Goal: Information Seeking & Learning: Learn about a topic

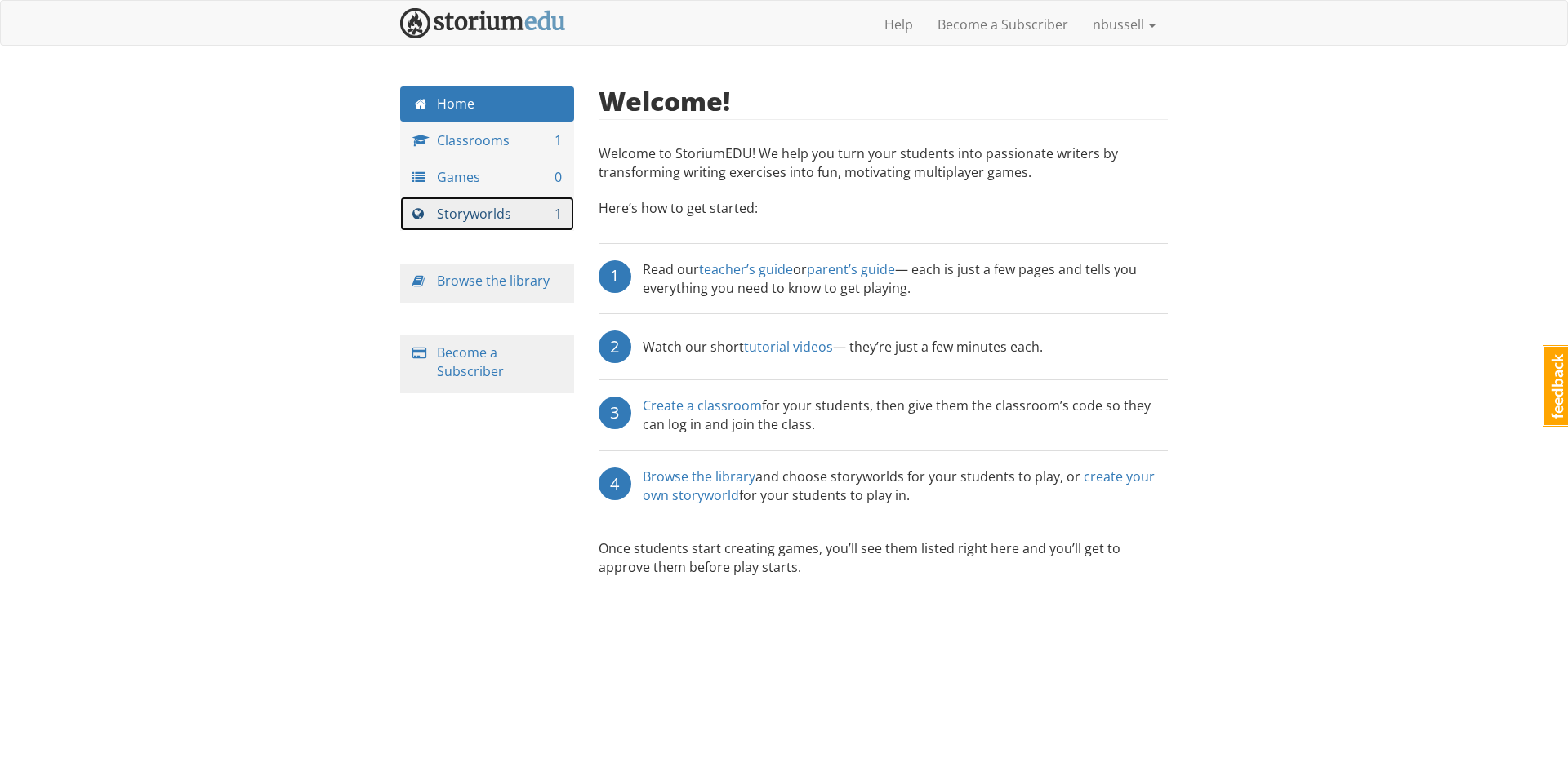
click at [505, 199] on link "Storyworlds 1" at bounding box center [486, 214] width 174 height 35
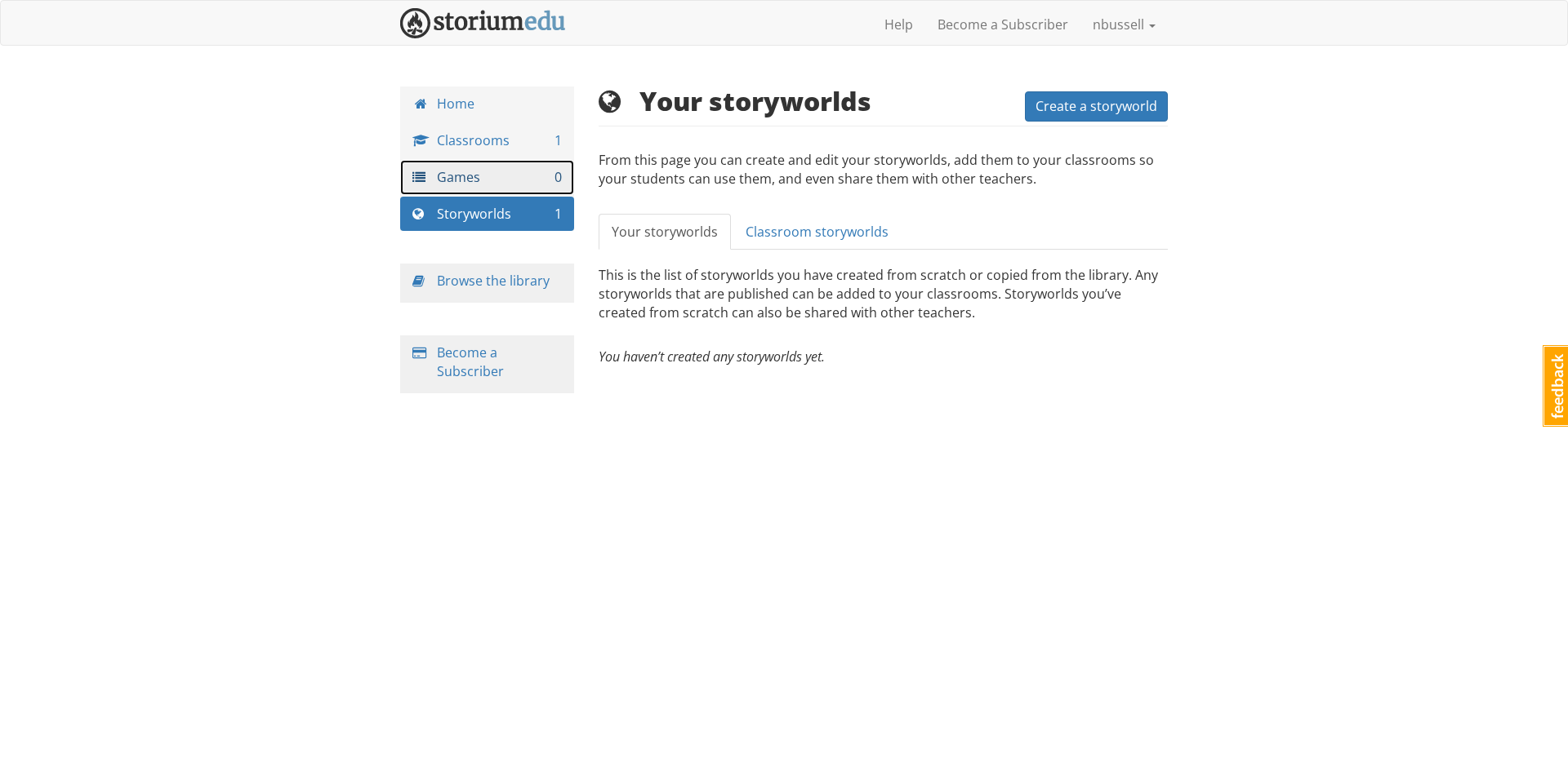
click at [477, 179] on link "Games 0" at bounding box center [486, 177] width 174 height 35
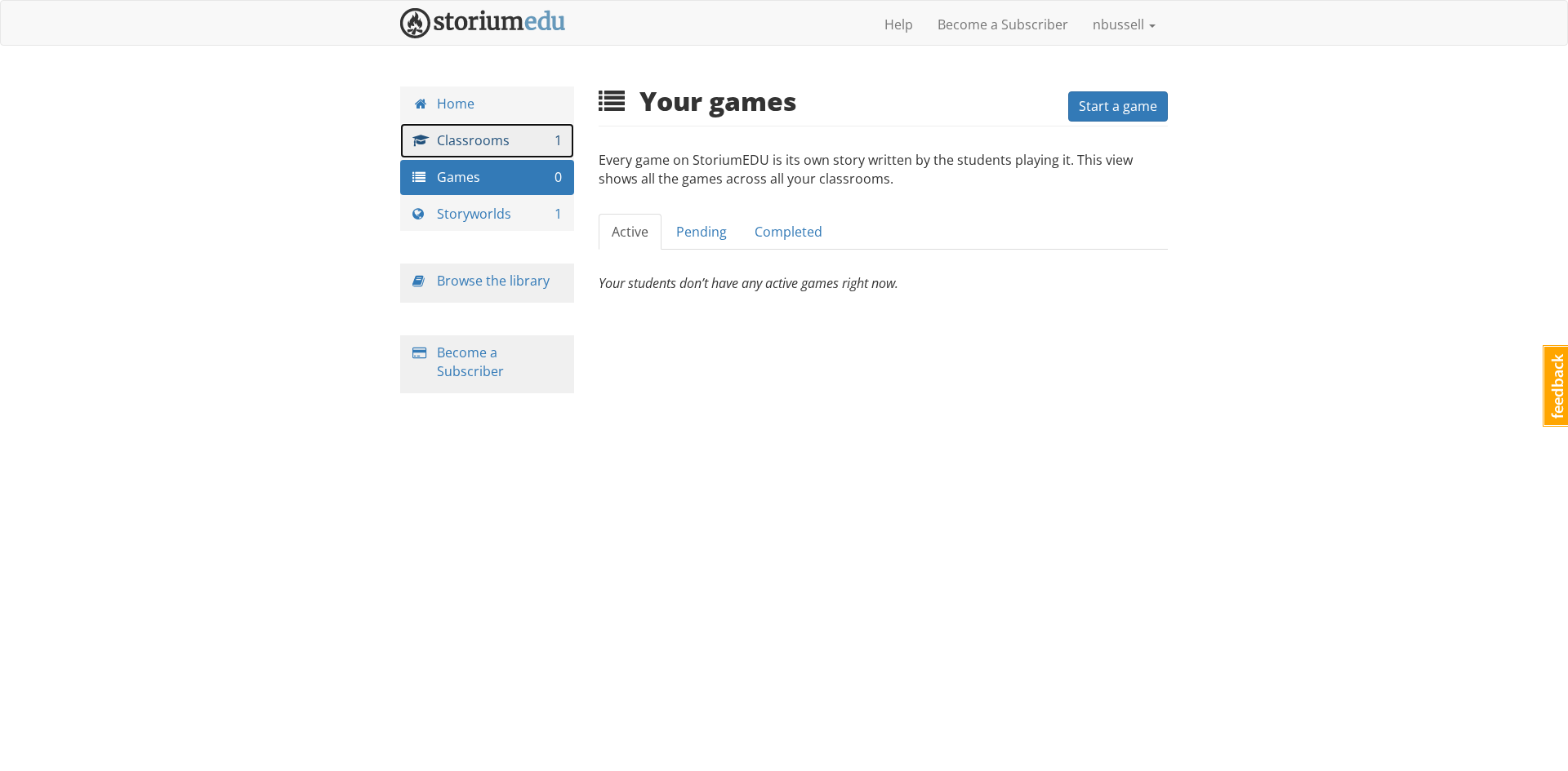
click at [492, 136] on link "Classrooms 1" at bounding box center [486, 141] width 174 height 35
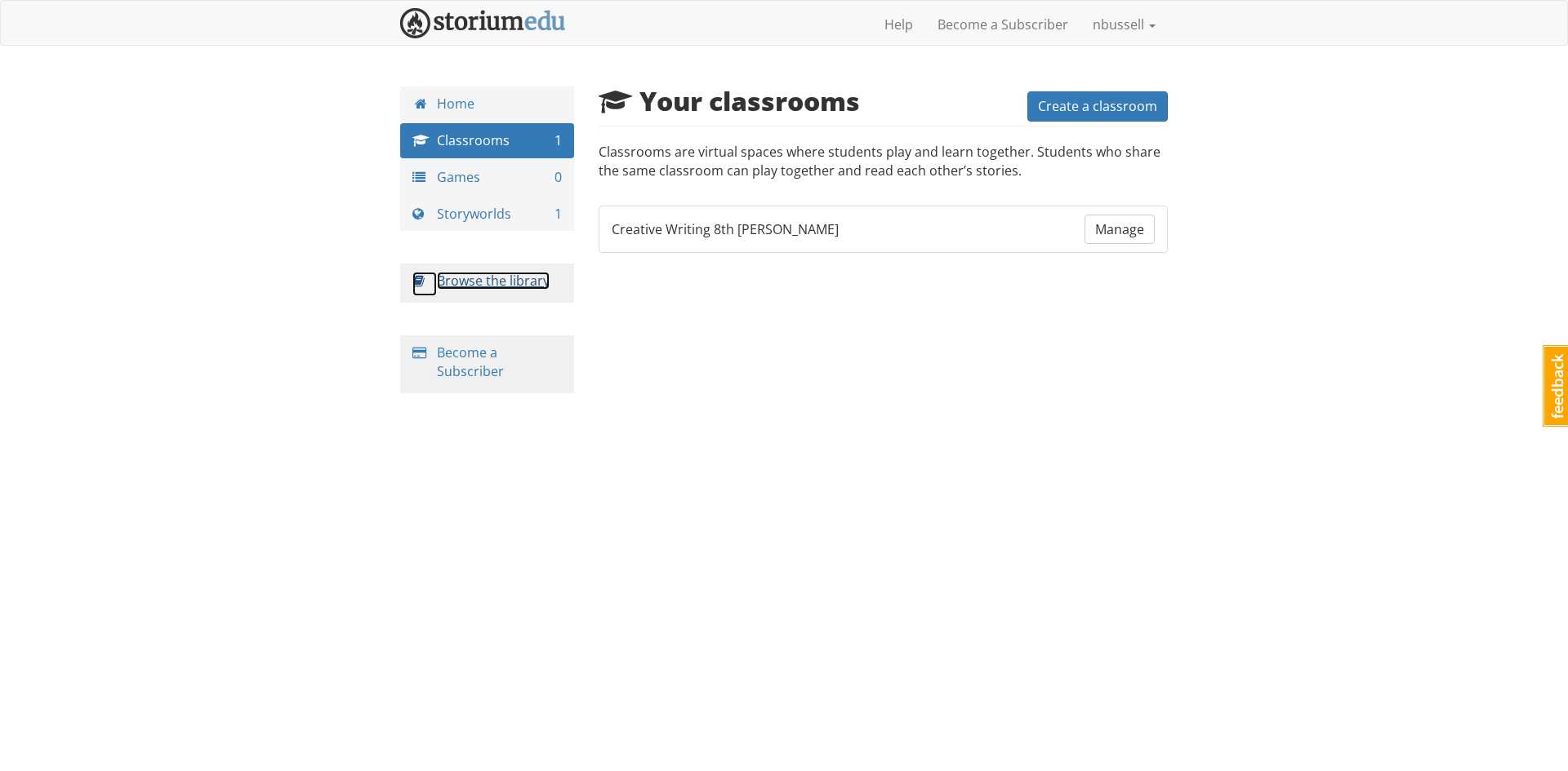
click at [493, 283] on link "Browse the library" at bounding box center [493, 281] width 112 height 18
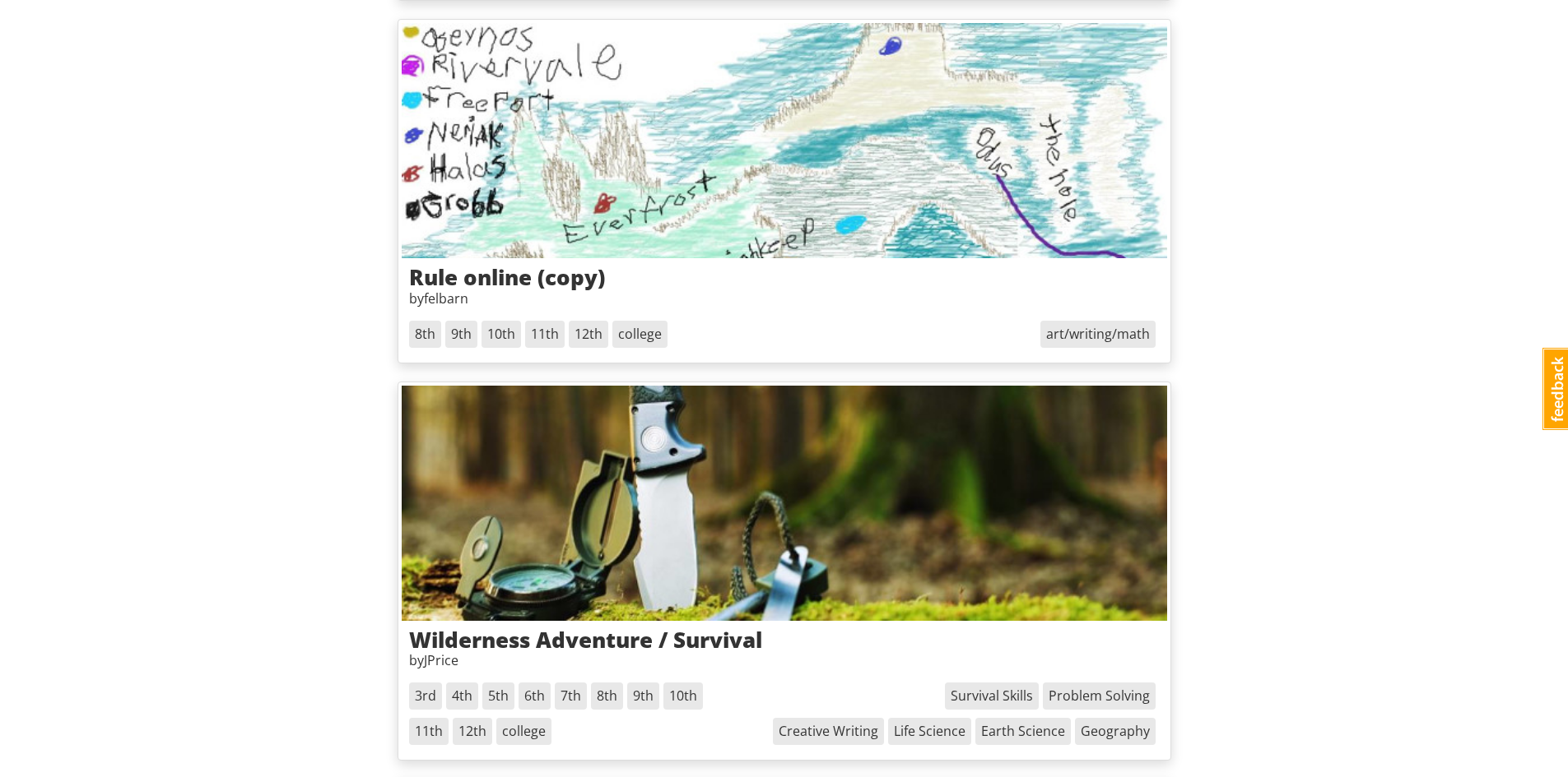
scroll to position [662, 0]
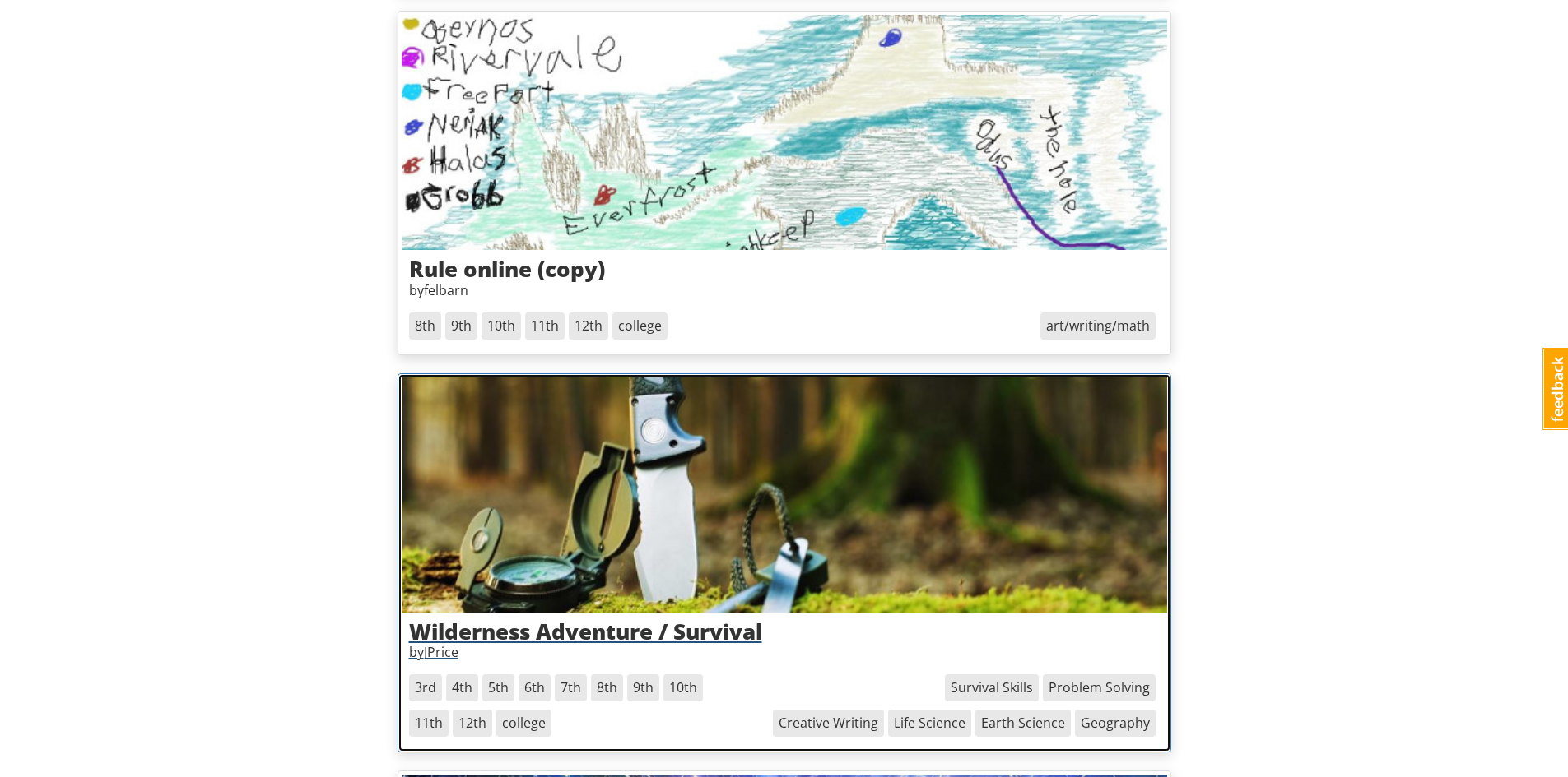
click at [668, 634] on h3 "Wilderness Adventure / Survival" at bounding box center [784, 632] width 750 height 23
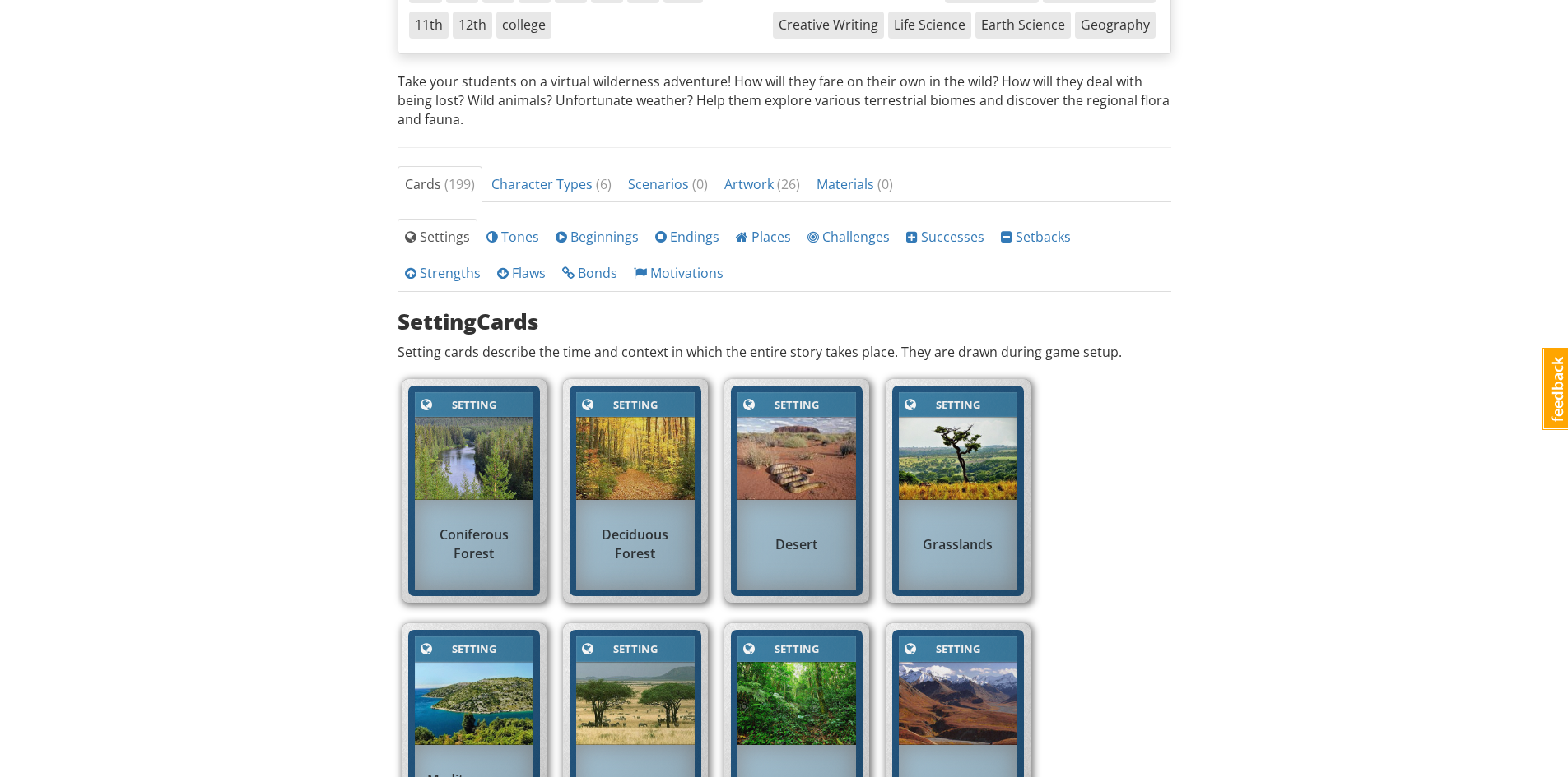
scroll to position [464, 0]
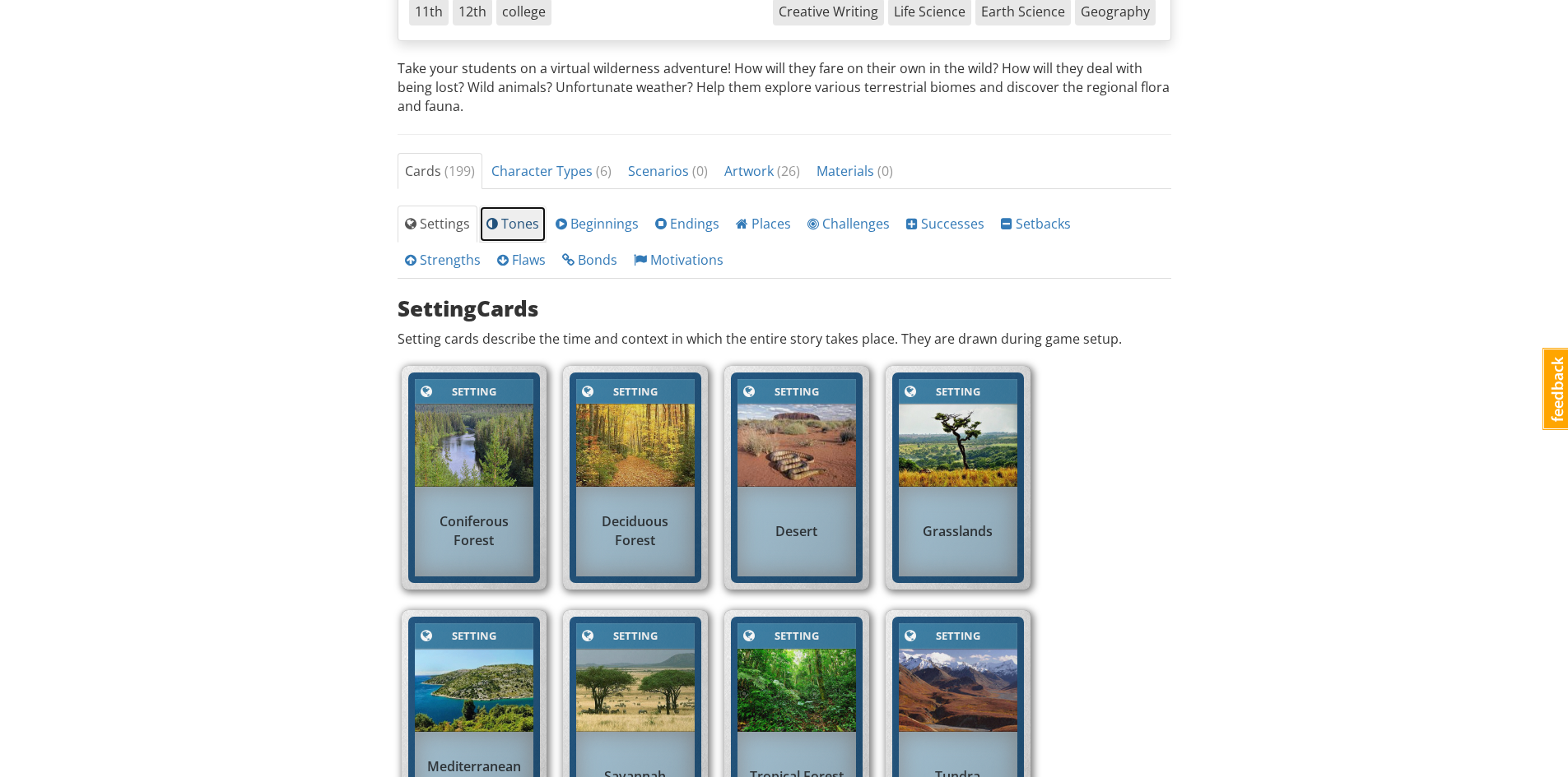
click at [495, 224] on span "Tones" at bounding box center [513, 224] width 52 height 18
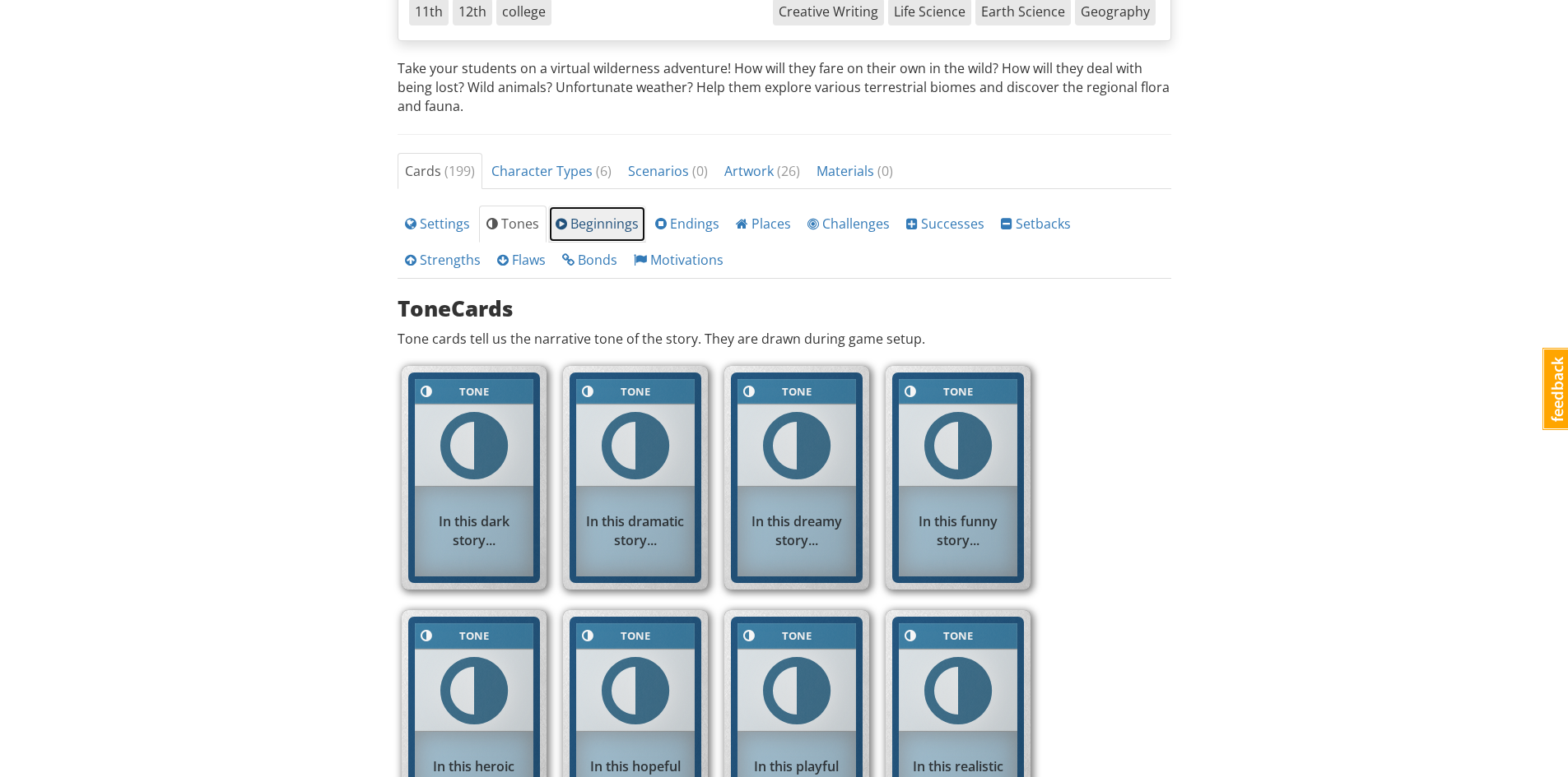
click at [577, 232] on link "Beginnings" at bounding box center [596, 224] width 98 height 37
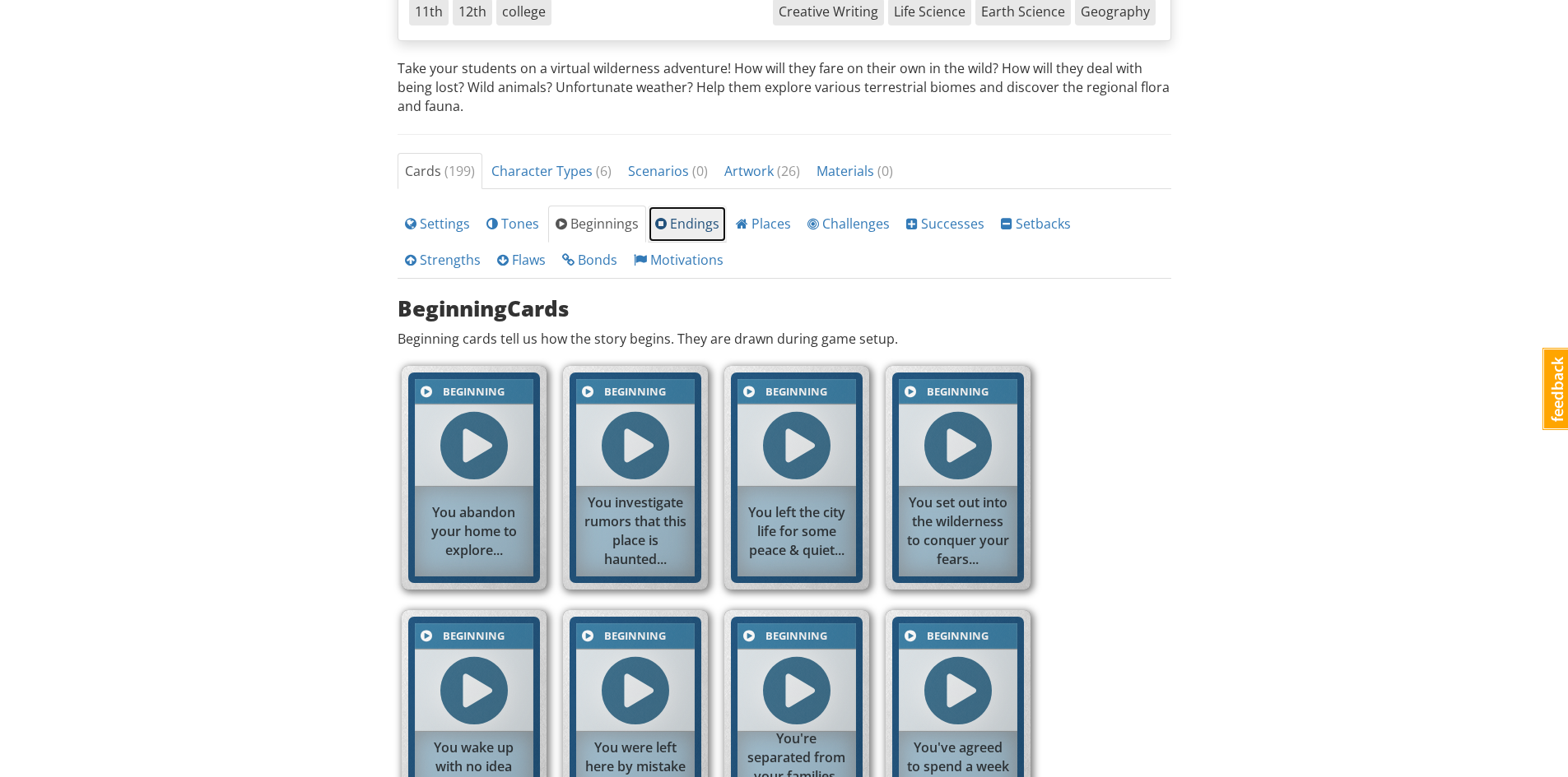
click at [699, 235] on link "Endings" at bounding box center [687, 224] width 79 height 37
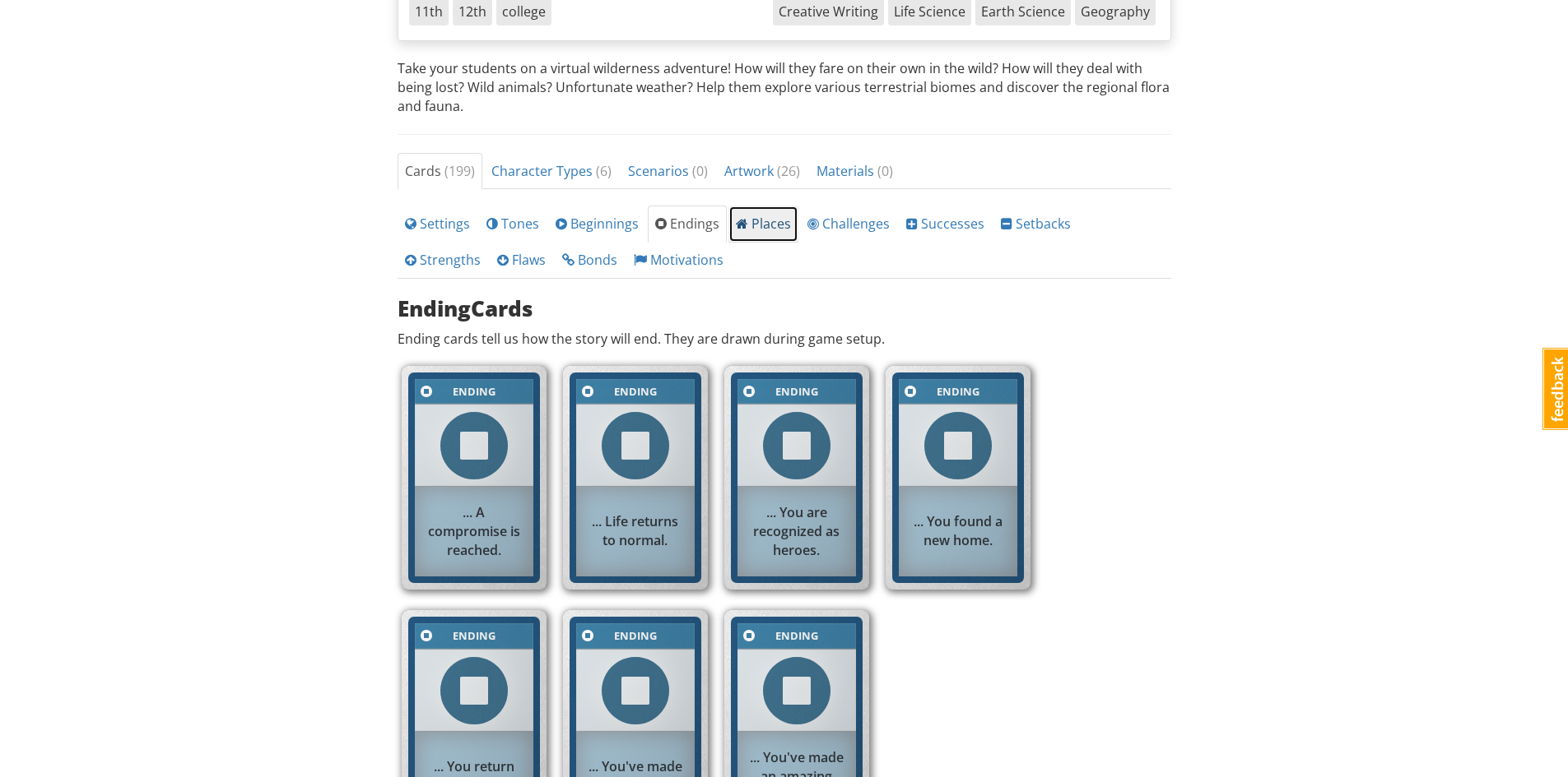
click at [759, 225] on span "Places" at bounding box center [763, 224] width 55 height 18
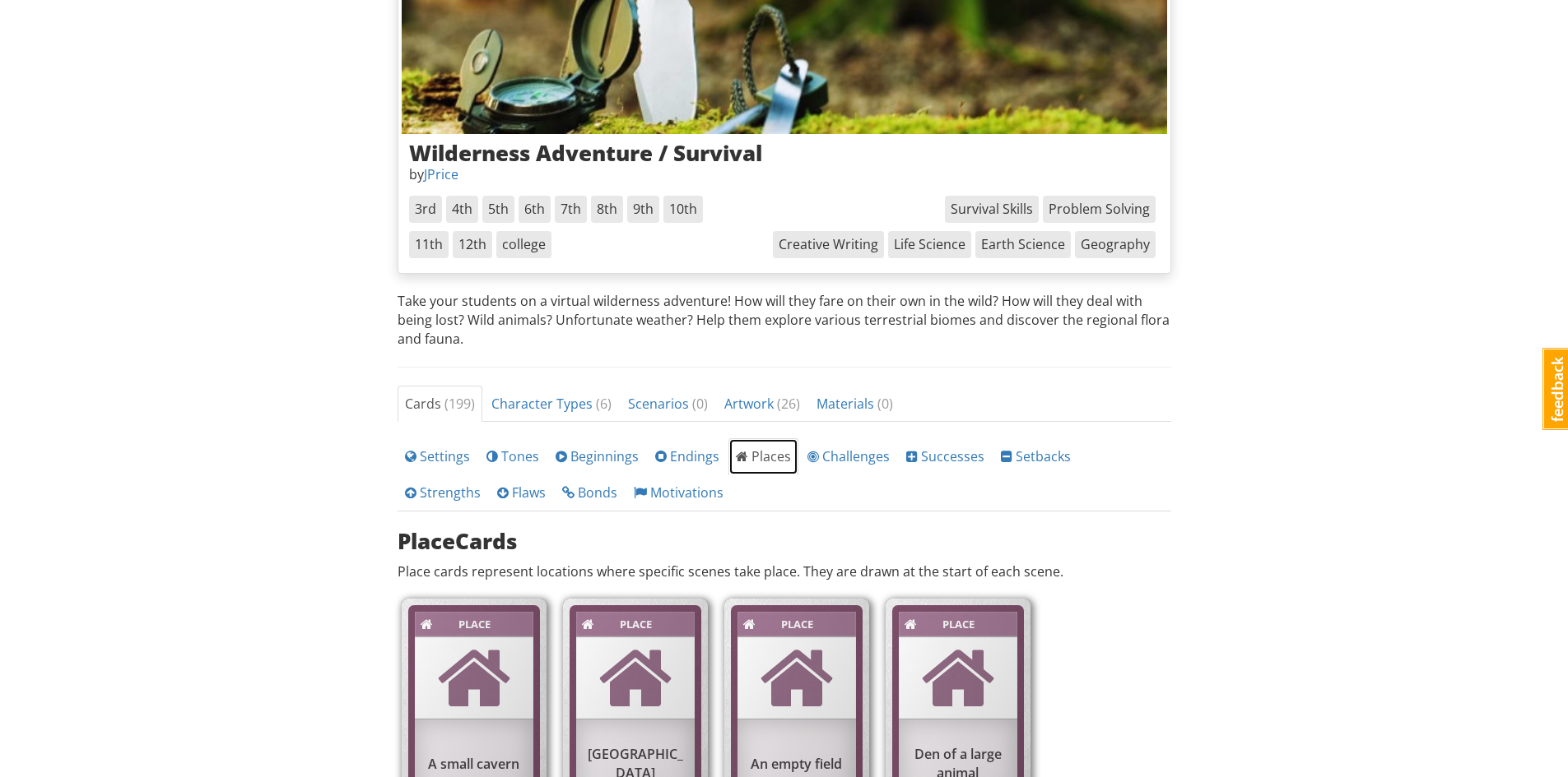
scroll to position [228, 0]
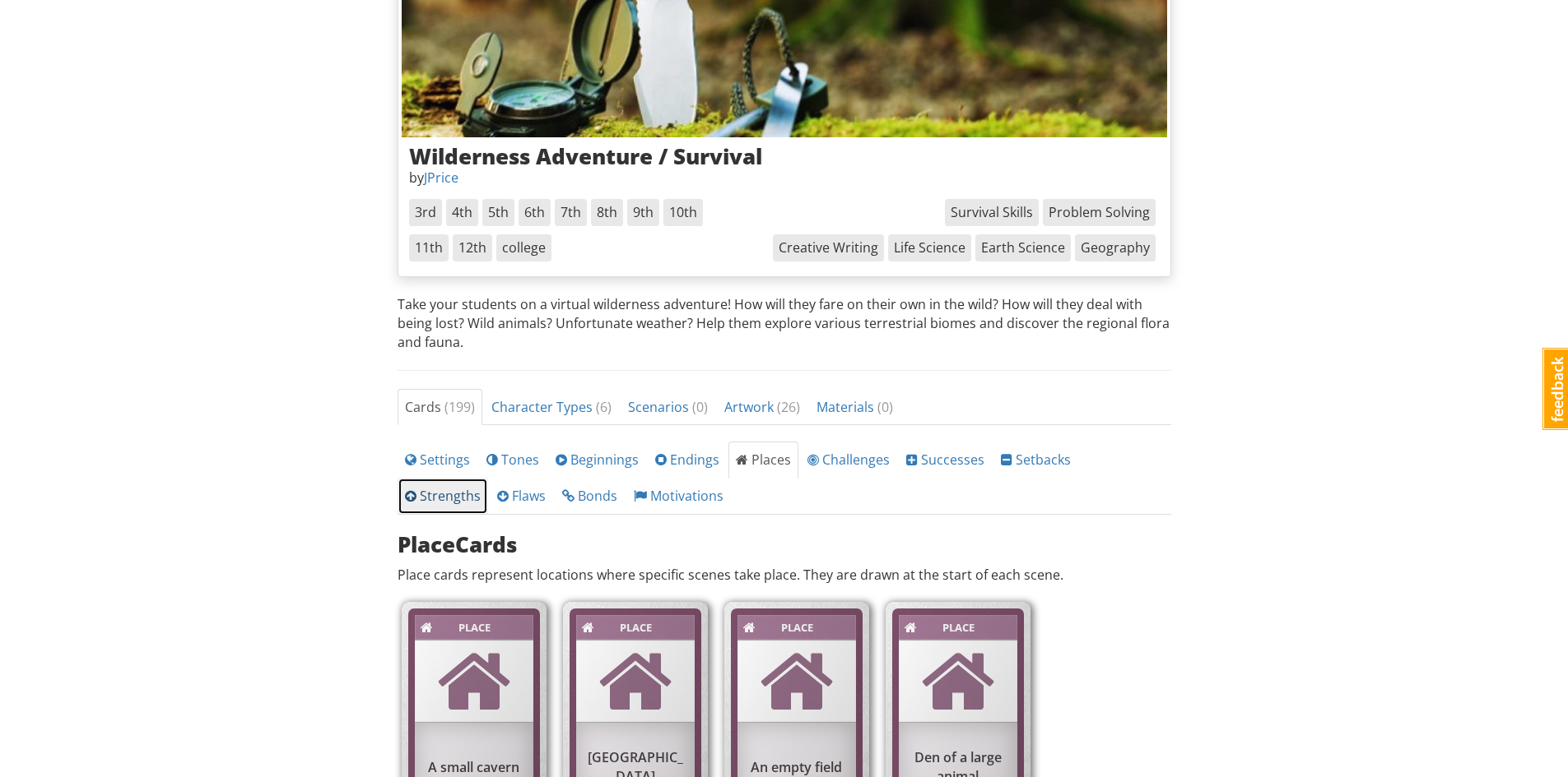
click at [481, 487] on span "Strengths" at bounding box center [442, 496] width 76 height 18
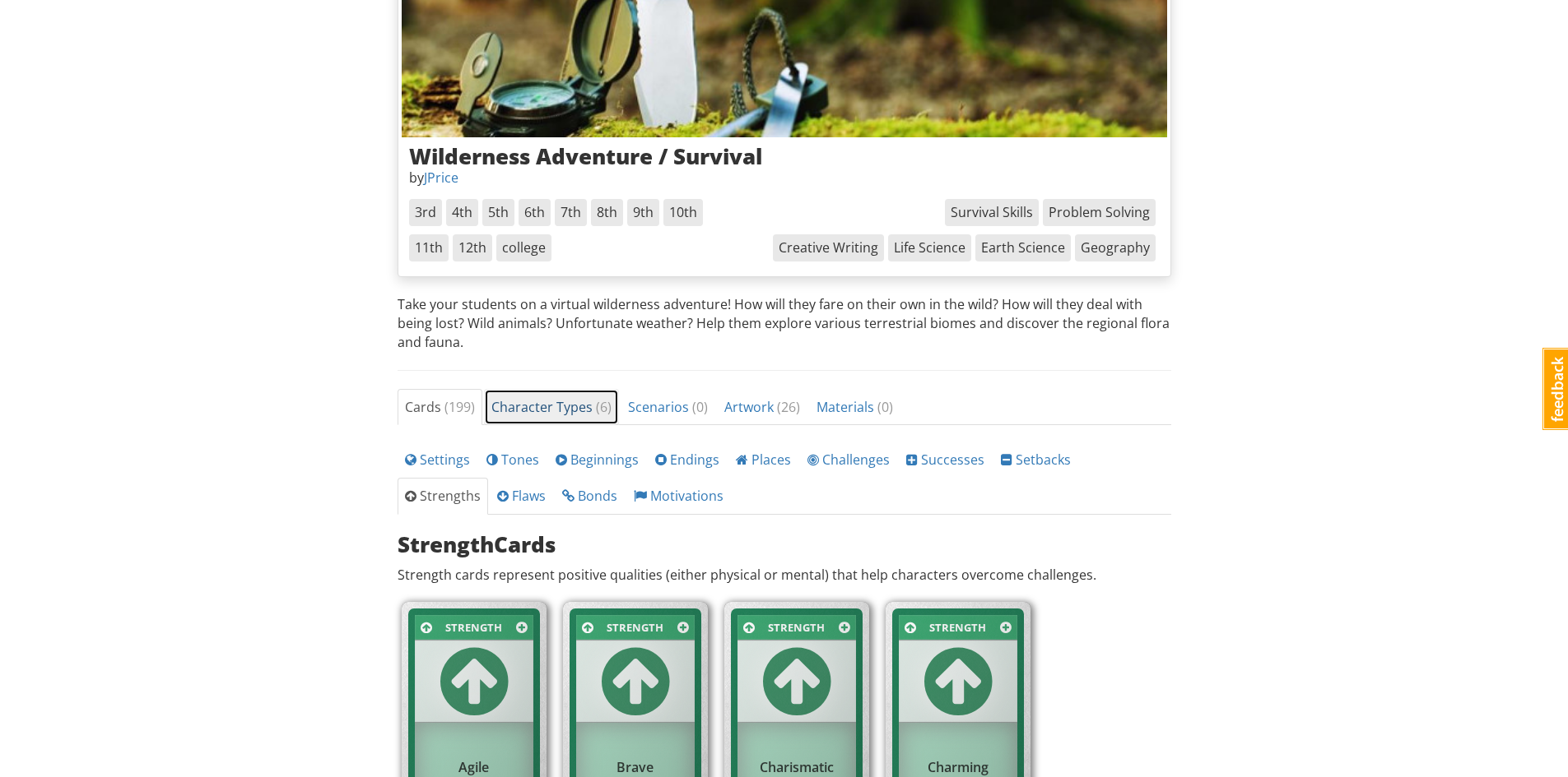
click at [548, 400] on span "Character Types ( 6 )" at bounding box center [551, 406] width 120 height 18
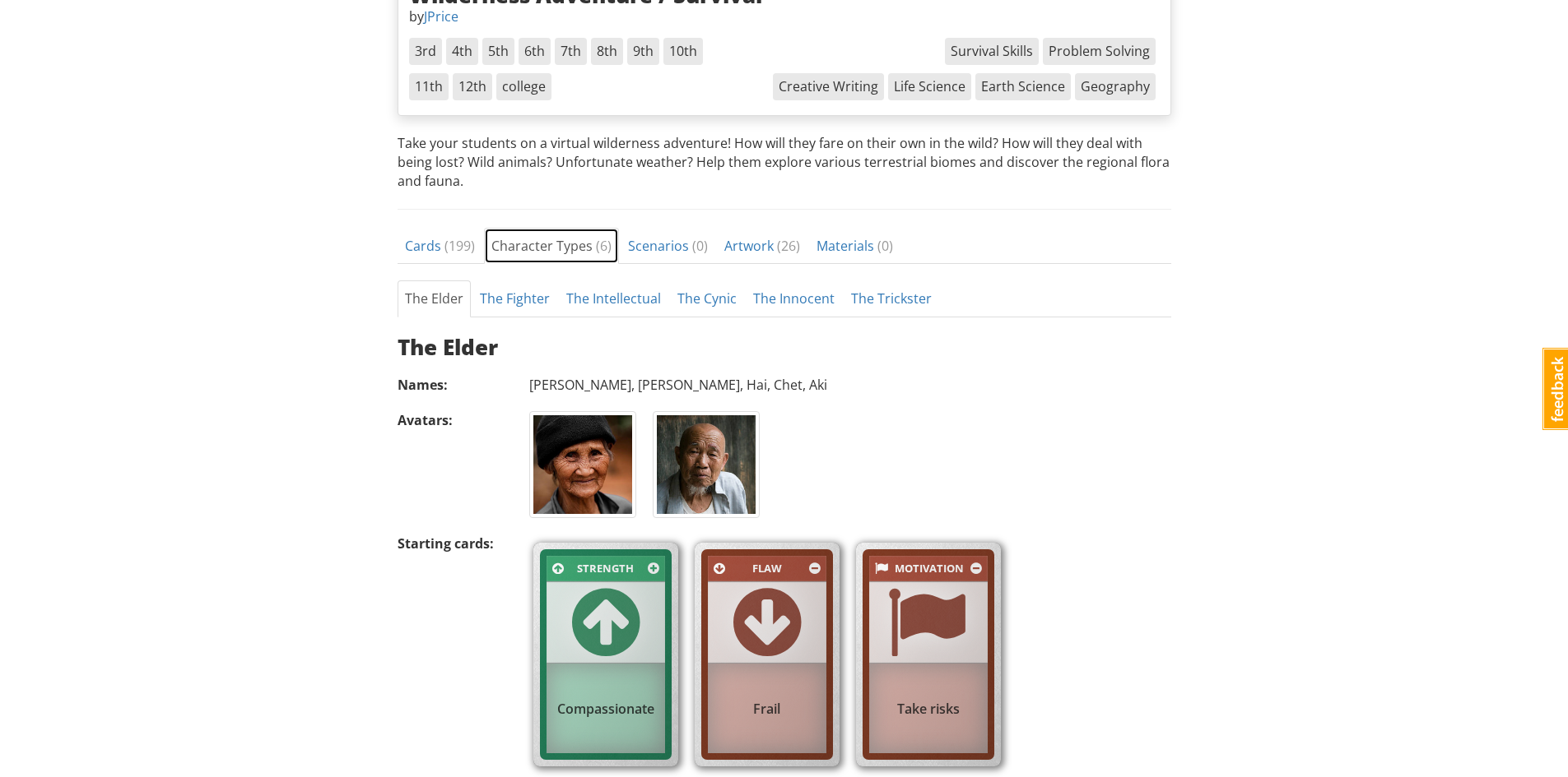
scroll to position [385, 0]
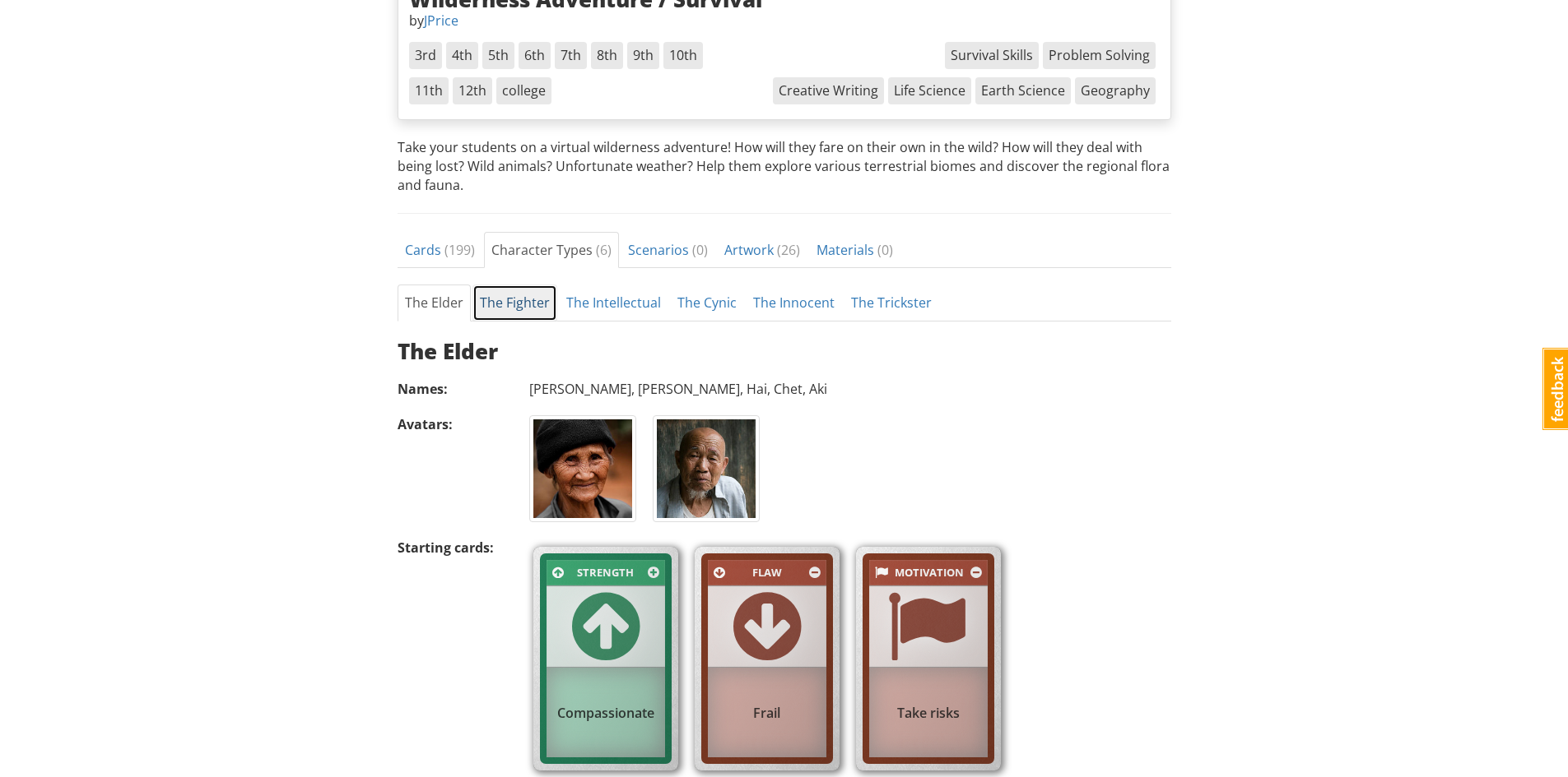
click at [499, 299] on link "The Fighter" at bounding box center [515, 303] width 84 height 37
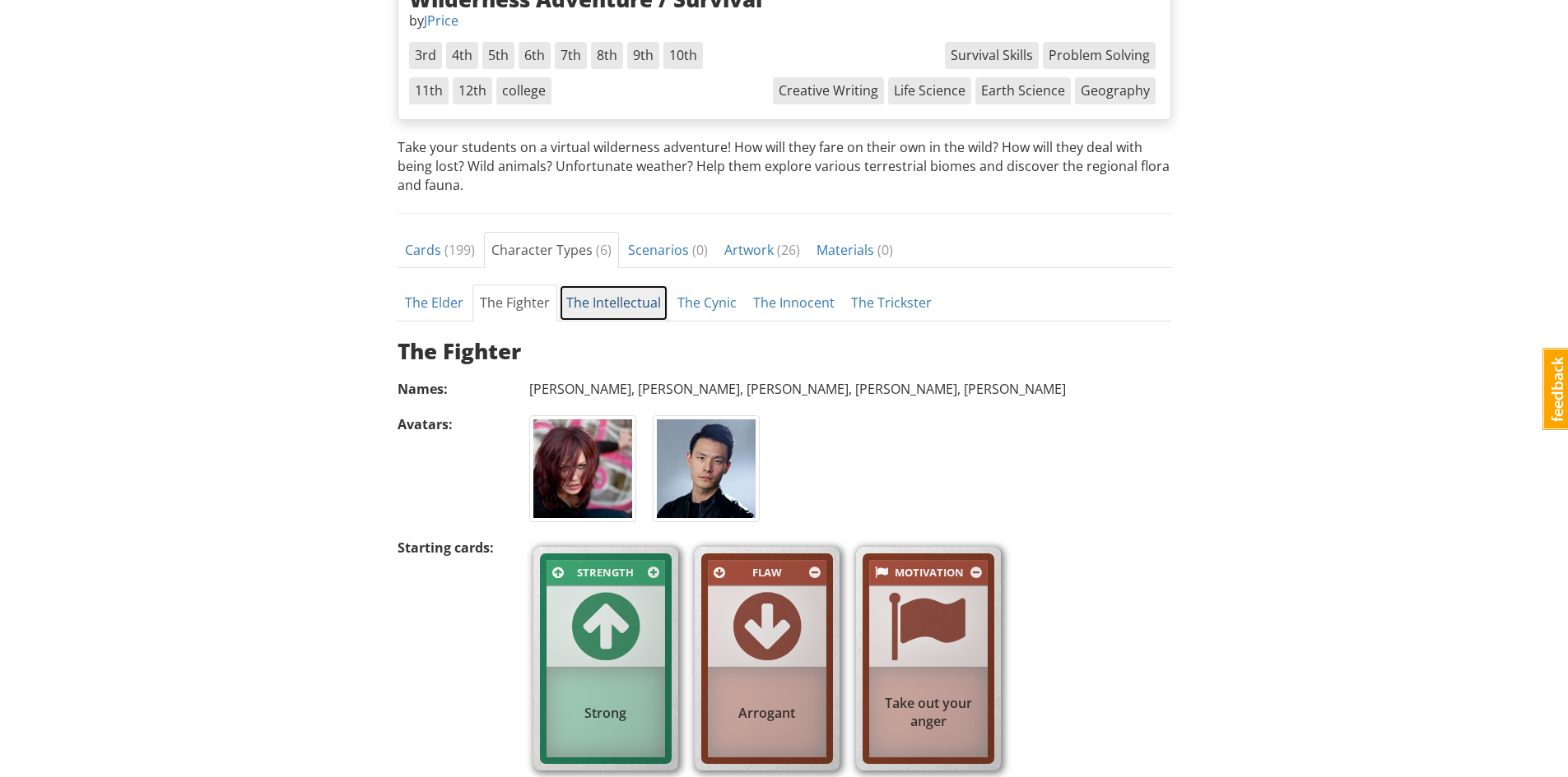
click at [657, 292] on link "The Intellectual" at bounding box center [614, 303] width 110 height 37
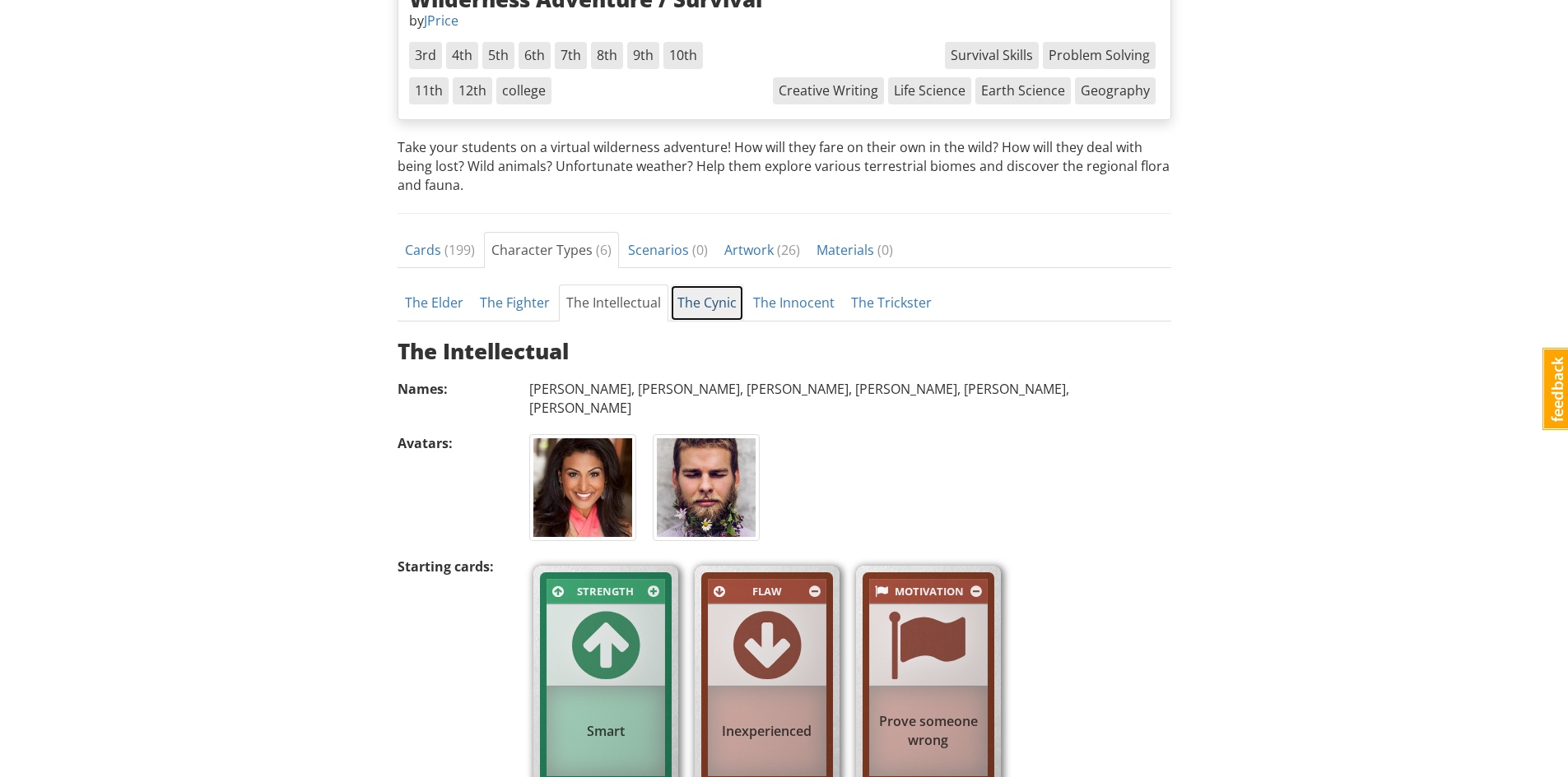
click at [714, 298] on link "The Cynic" at bounding box center [706, 303] width 74 height 37
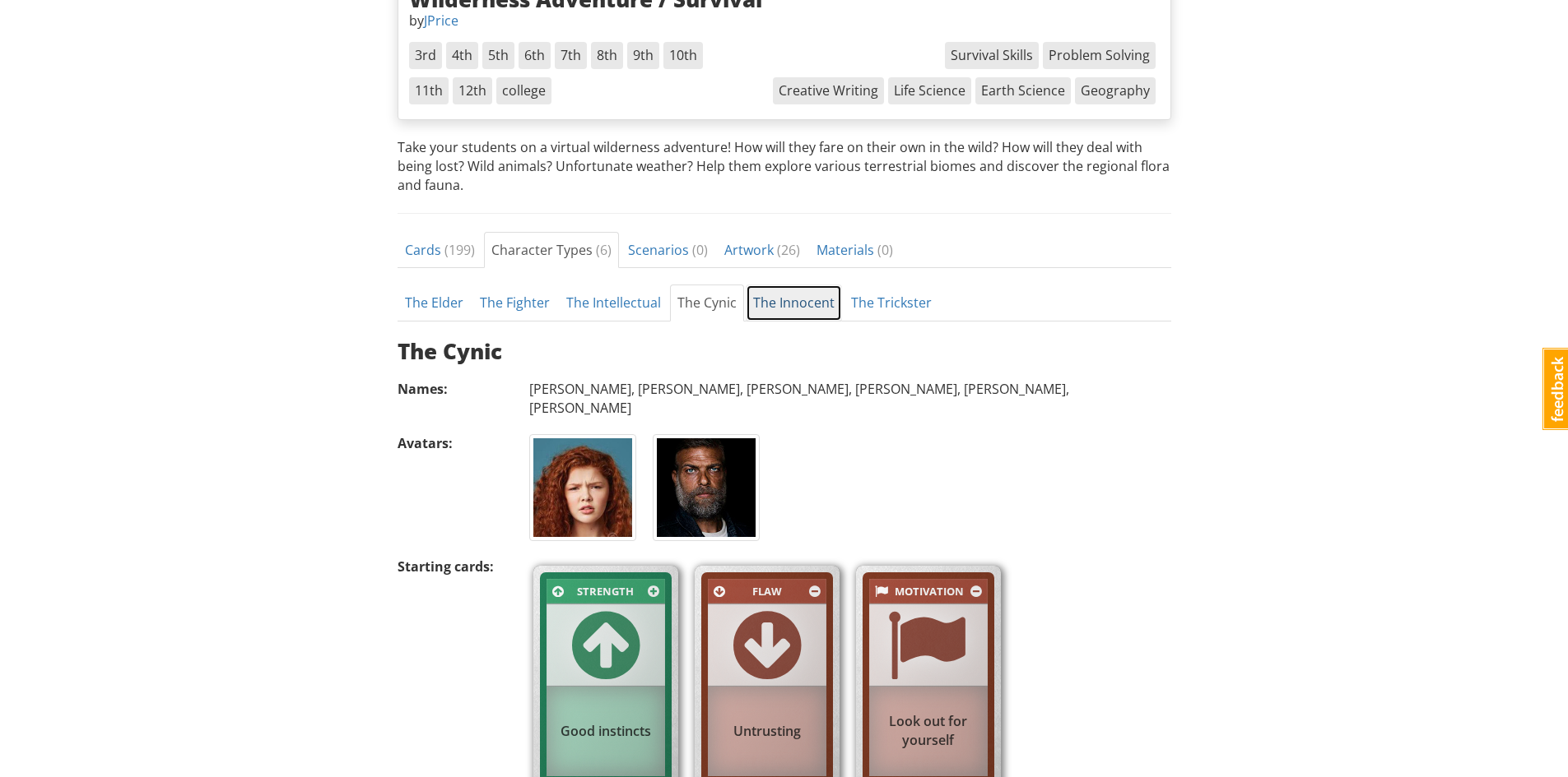
click at [811, 301] on link "The Innocent" at bounding box center [793, 303] width 97 height 37
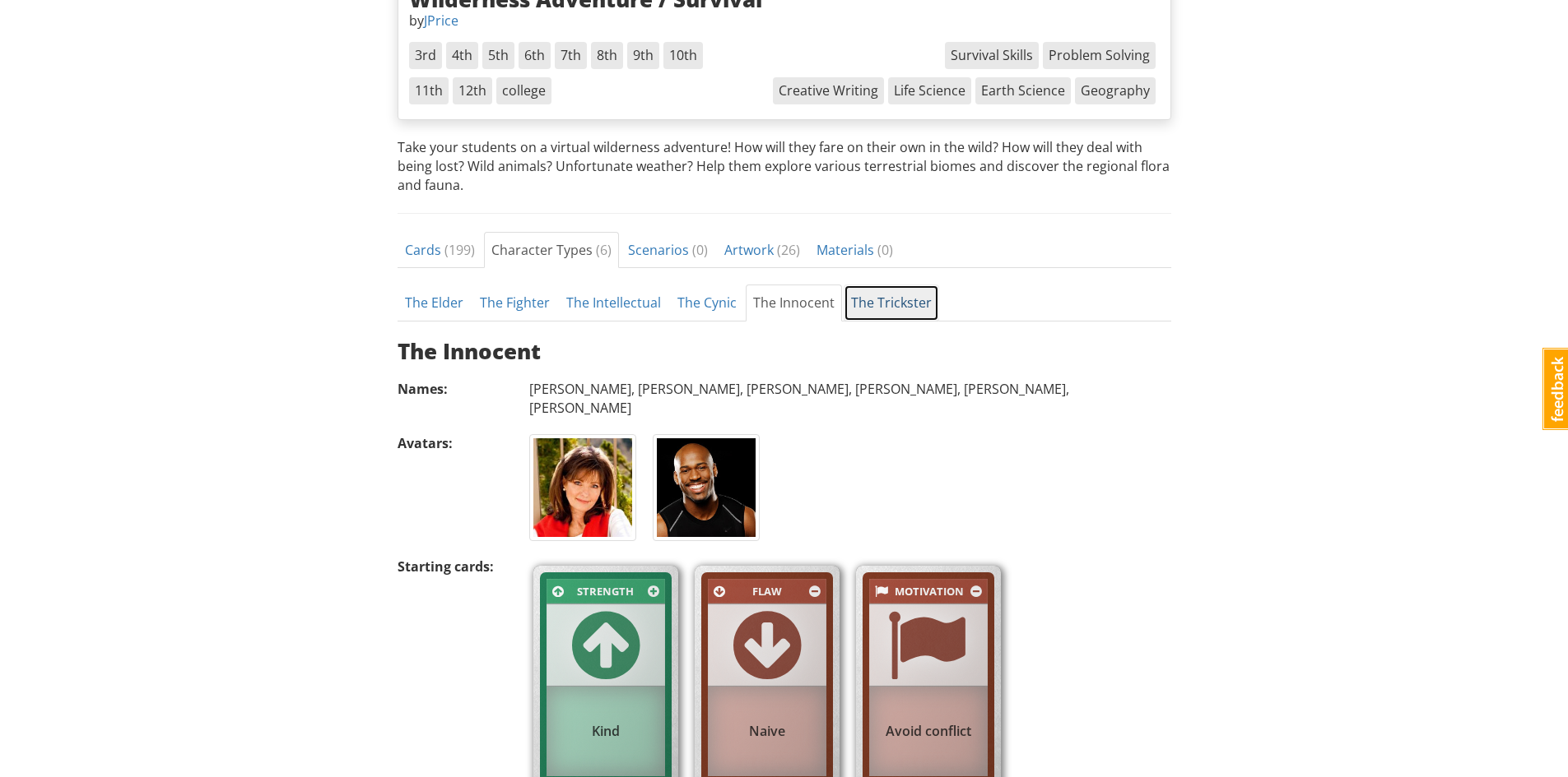
click at [905, 298] on link "The Trickster" at bounding box center [892, 303] width 96 height 37
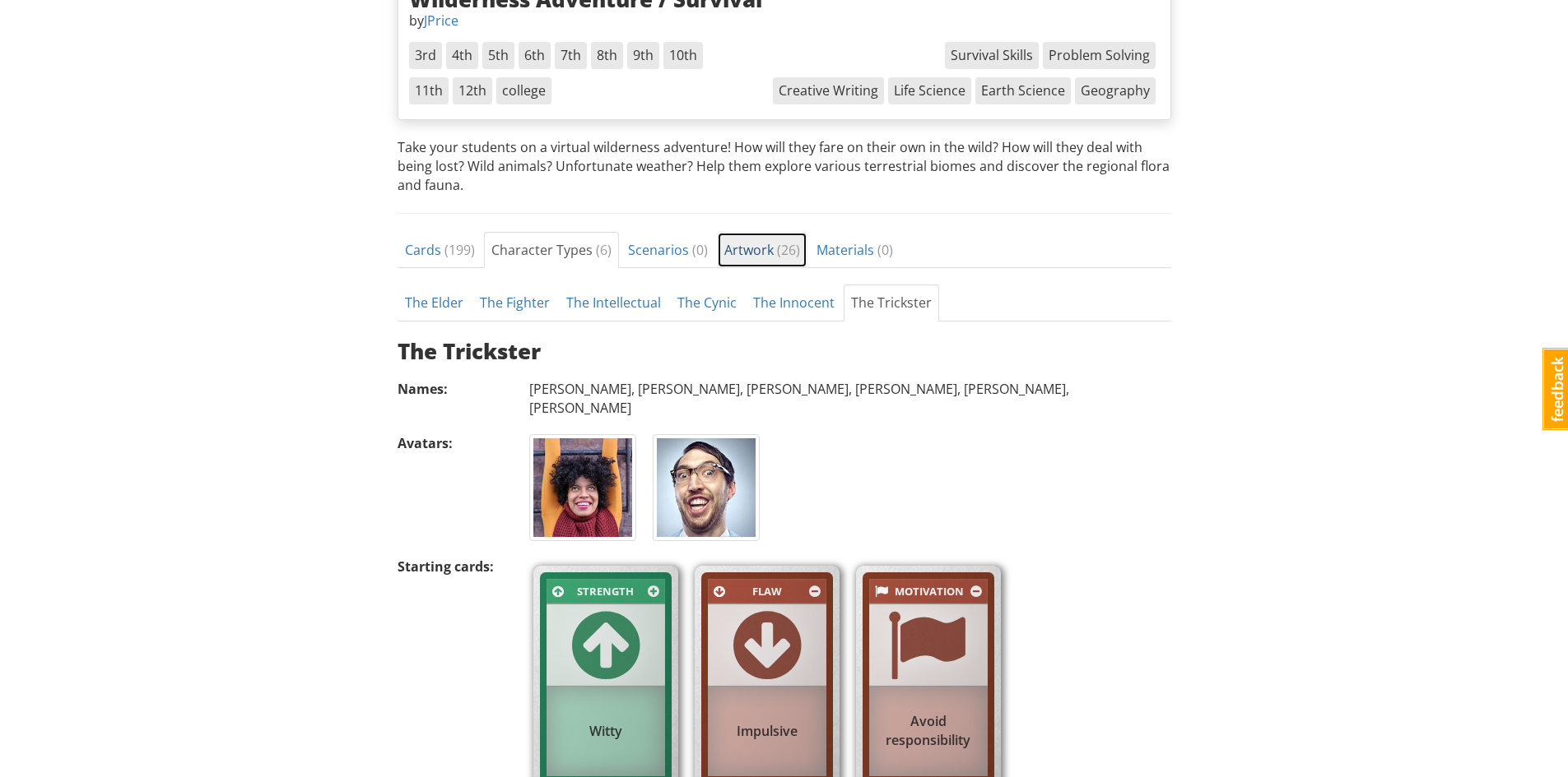
click at [781, 259] on link "Artwork ( 26 )" at bounding box center [762, 251] width 91 height 37
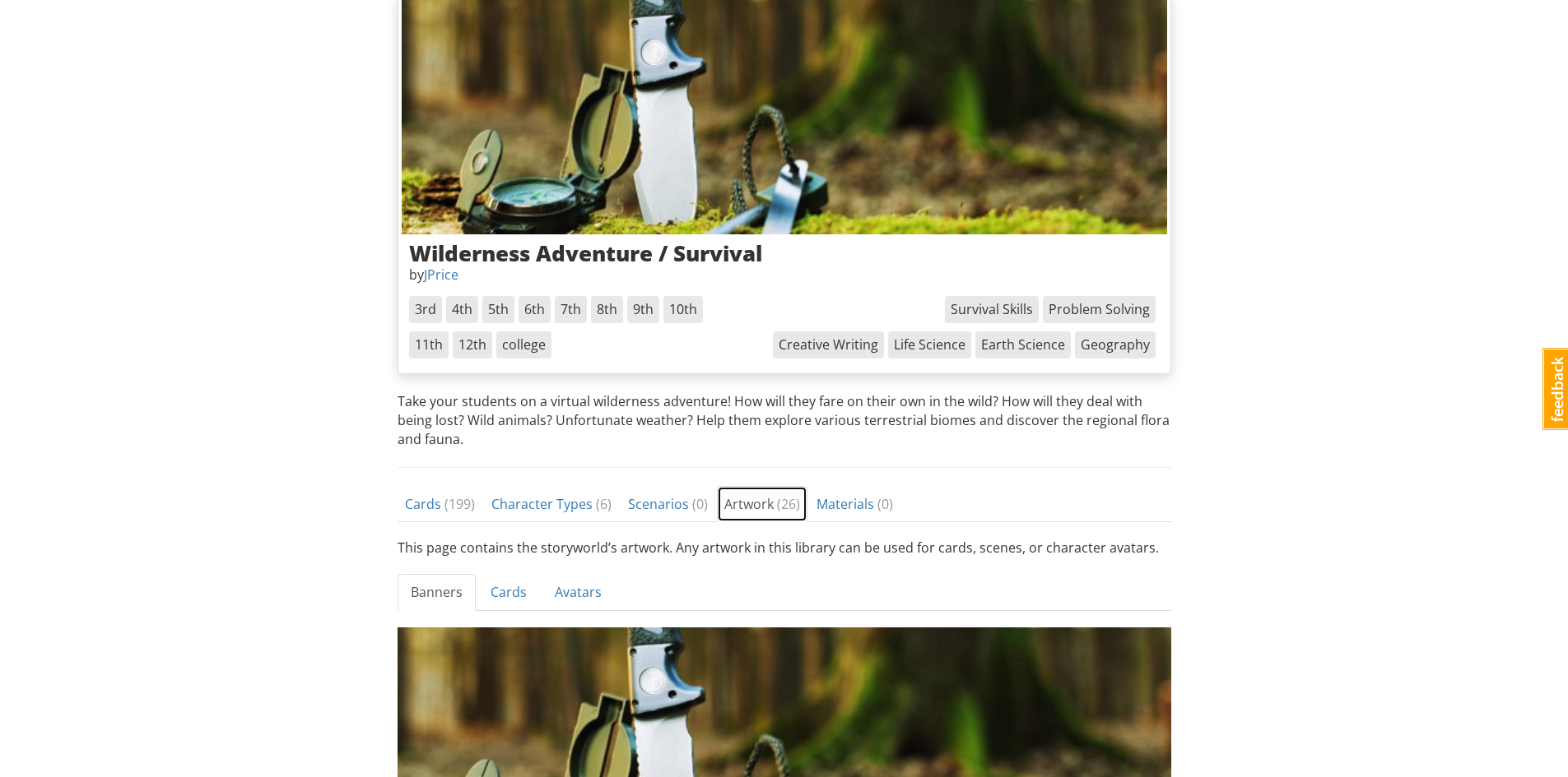
scroll to position [0, 0]
